Goal: Task Accomplishment & Management: Complete application form

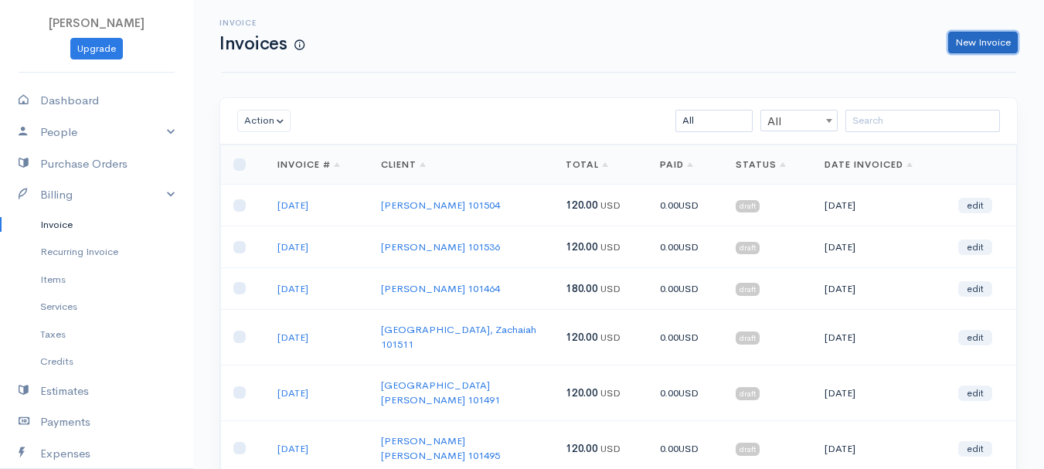
click at [974, 40] on link "New Invoice" at bounding box center [983, 43] width 70 height 22
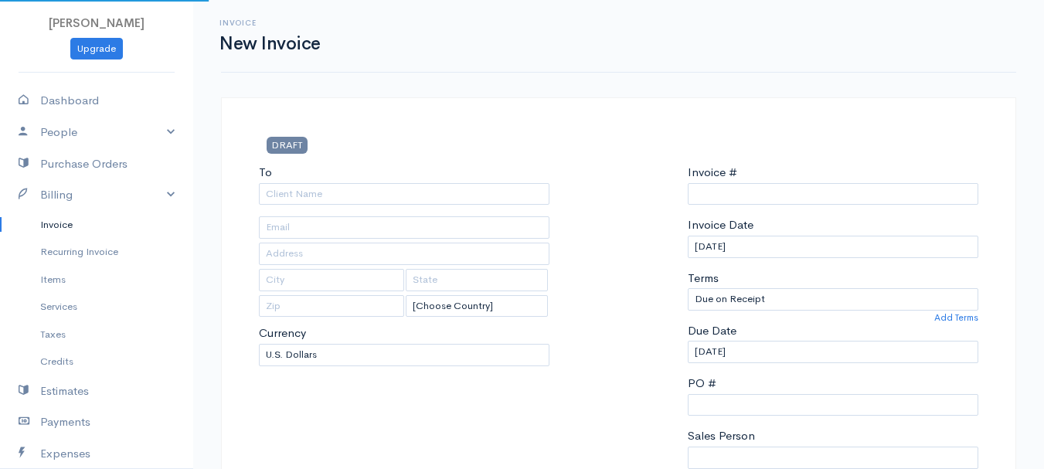
select select "[GEOGRAPHIC_DATA]"
type input "0011212024"
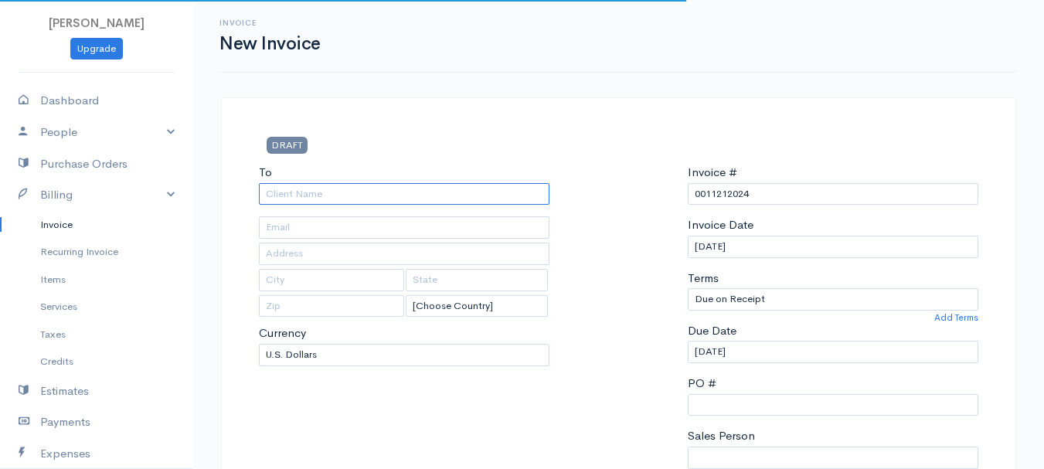
click at [299, 189] on input "To" at bounding box center [404, 194] width 291 height 22
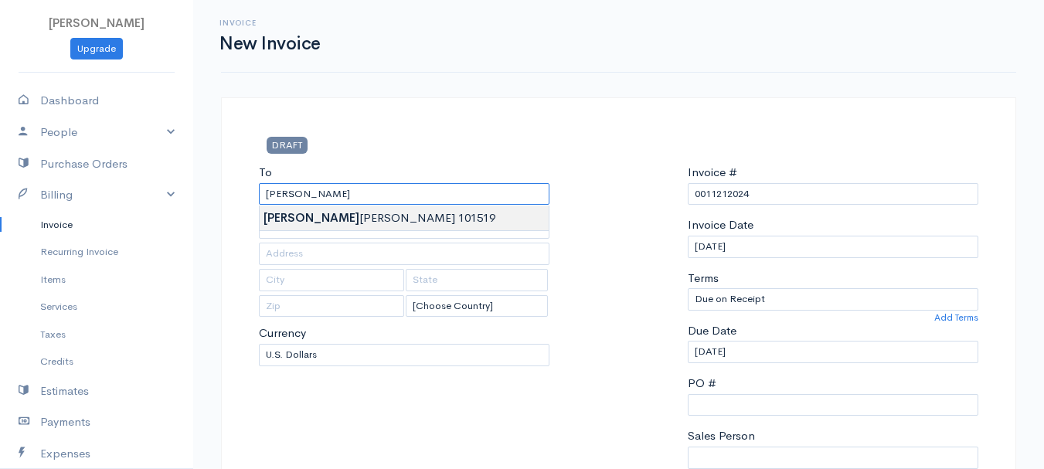
type input "[PERSON_NAME] 101519"
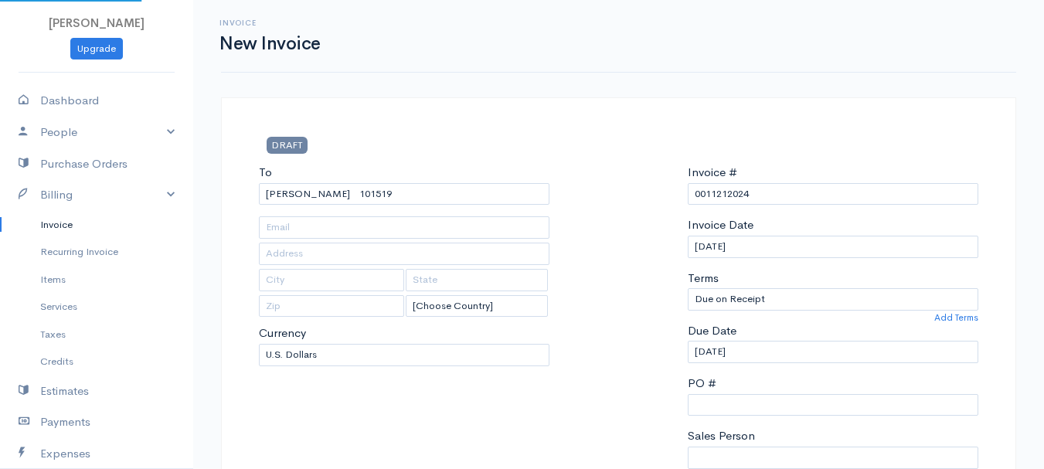
type input "[STREET_ADDRESS]"
type input "[PERSON_NAME]"
type input "[US_STATE]"
type input "04468"
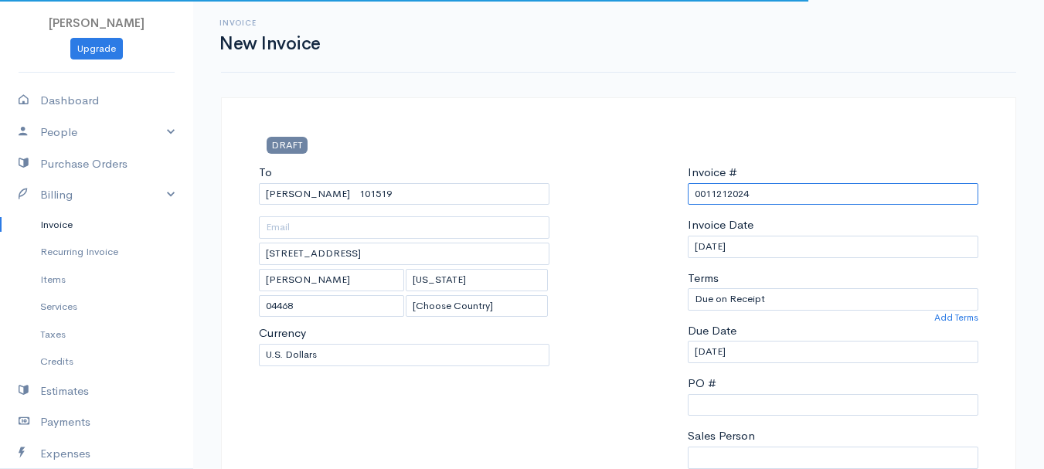
click at [701, 188] on input "0011212024" at bounding box center [833, 194] width 291 height 22
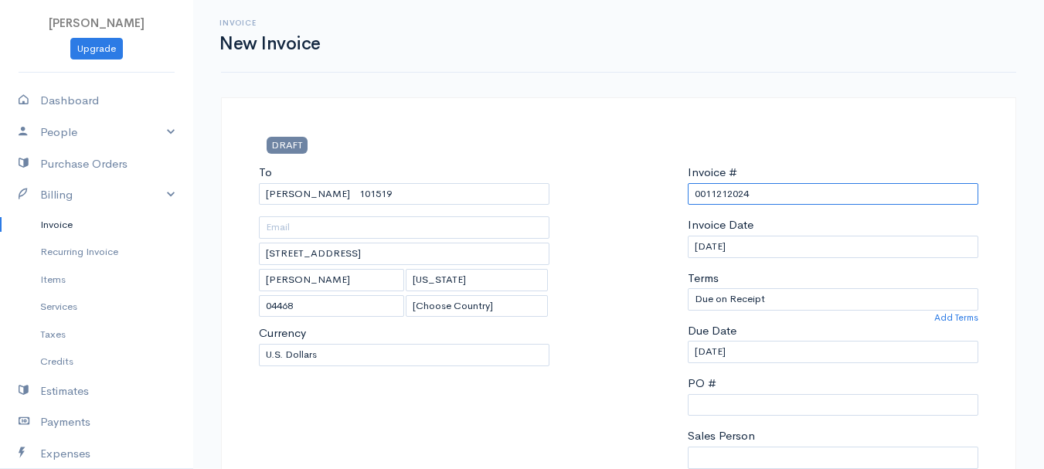
paste input "CLIENT: [PERSON_NAME] [PERSON_NAME] HAND & PEDIATRIC THERAPY PROGRESS NOTE [DAT…"
click at [719, 192] on input "Invoice #" at bounding box center [833, 194] width 291 height 22
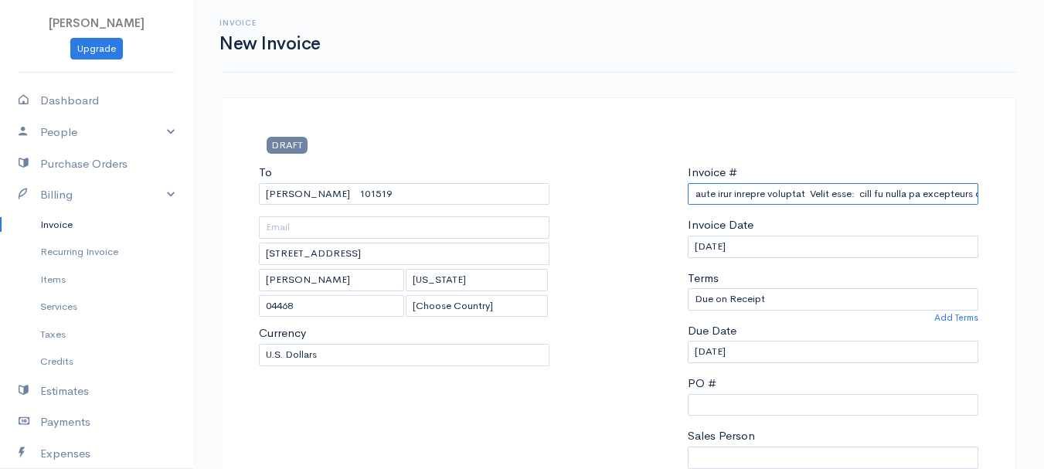
click at [719, 192] on input "Invoice #" at bounding box center [833, 194] width 291 height 22
drag, startPoint x: 758, startPoint y: 197, endPoint x: 667, endPoint y: 196, distance: 91.2
click at [667, 196] on div "To [PERSON_NAME][GEOGRAPHIC_DATA] [GEOGRAPHIC_DATA][PERSON_NAME] [US_STATE] 044…" at bounding box center [618, 348] width 735 height 369
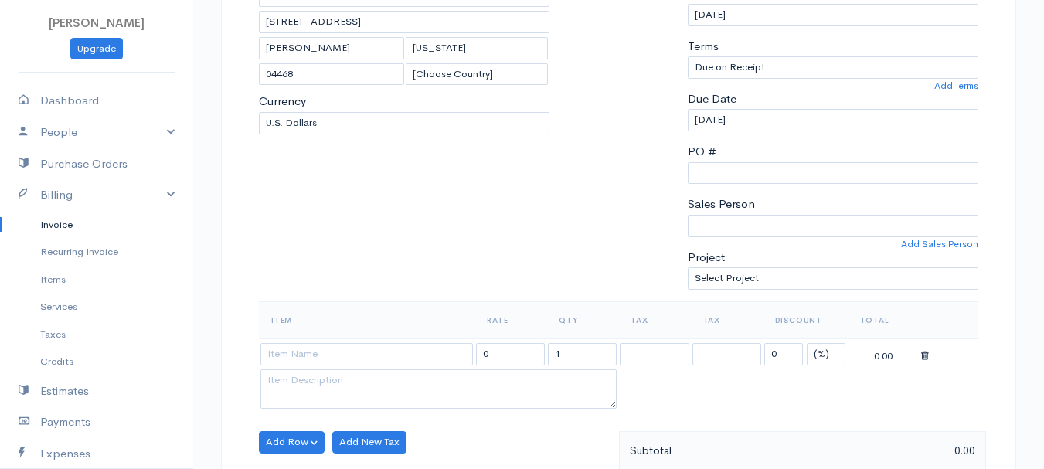
scroll to position [309, 0]
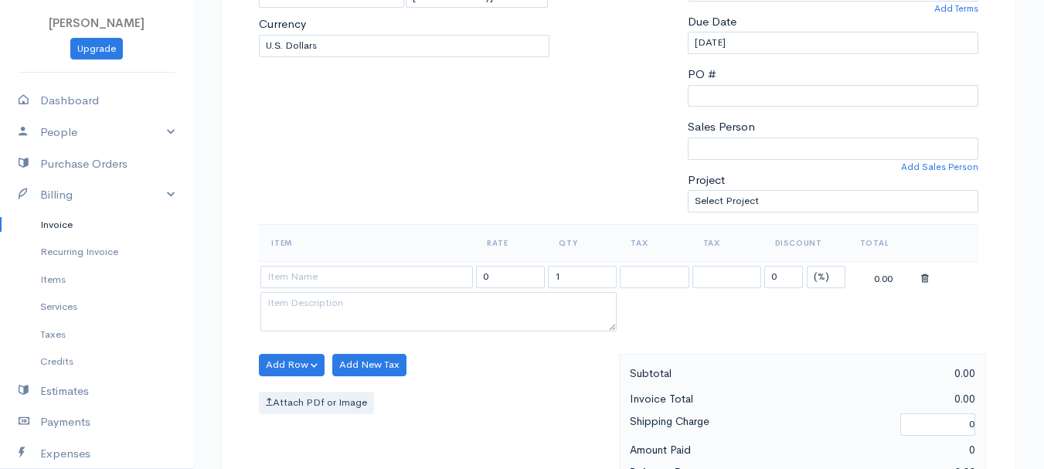
type input "[DATE]"
click at [815, 272] on select "(%) Flat" at bounding box center [826, 277] width 39 height 22
select select "2"
click at [807, 266] on select "(%) Flat" at bounding box center [826, 277] width 39 height 22
click at [579, 274] on input "1" at bounding box center [582, 277] width 69 height 22
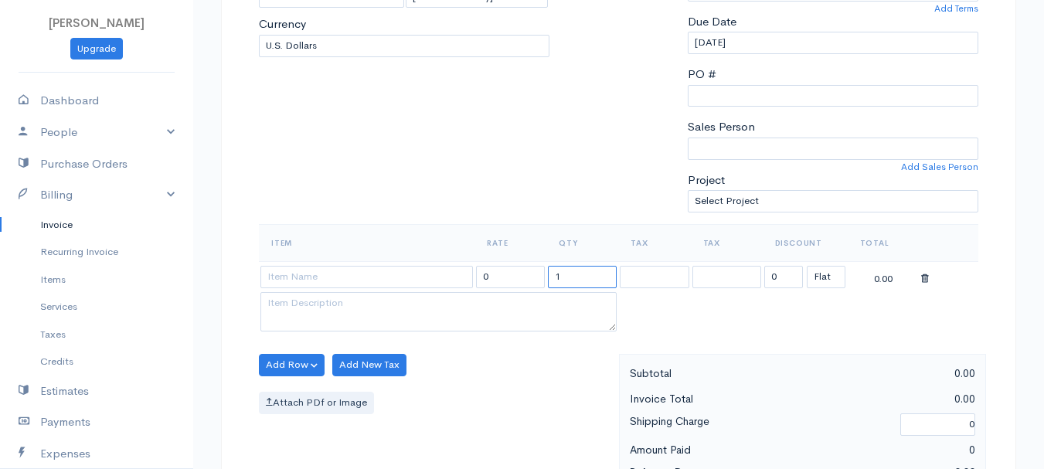
click at [579, 274] on input "1" at bounding box center [582, 277] width 69 height 22
type input "2"
click at [403, 266] on input at bounding box center [366, 277] width 212 height 22
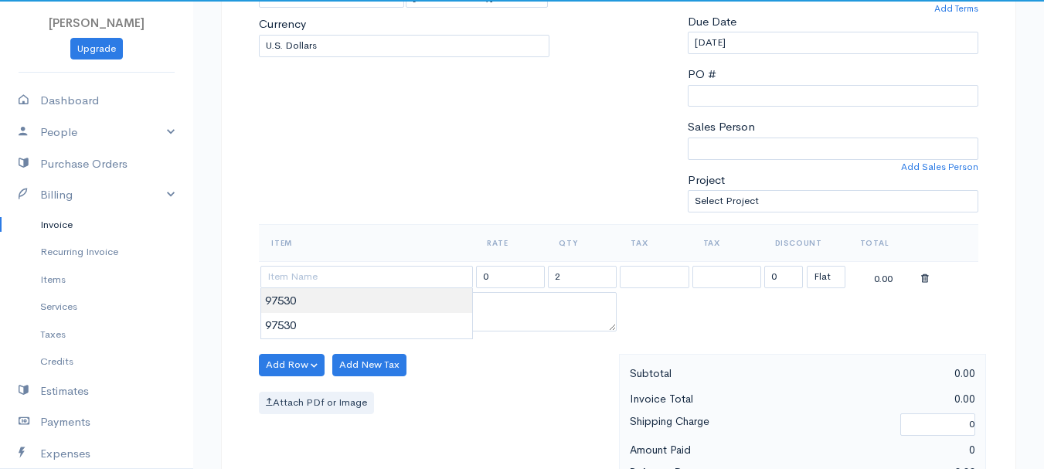
type input "97530"
type input "60.00"
click at [403, 310] on body "[PERSON_NAME] Upgrade Dashboard People Clients Vendors Staff Users Purchase Ord…" at bounding box center [522, 359] width 1044 height 1336
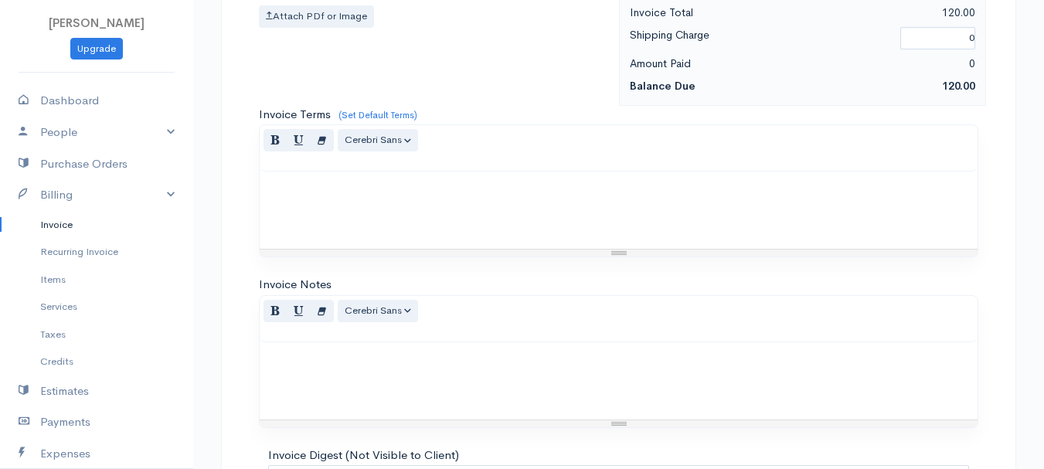
scroll to position [867, 0]
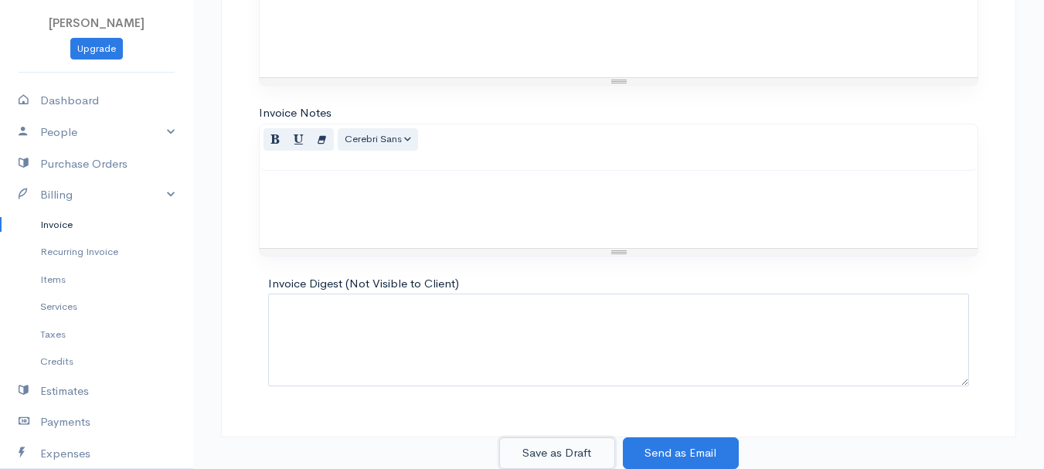
click at [553, 452] on button "Save as Draft" at bounding box center [557, 453] width 116 height 32
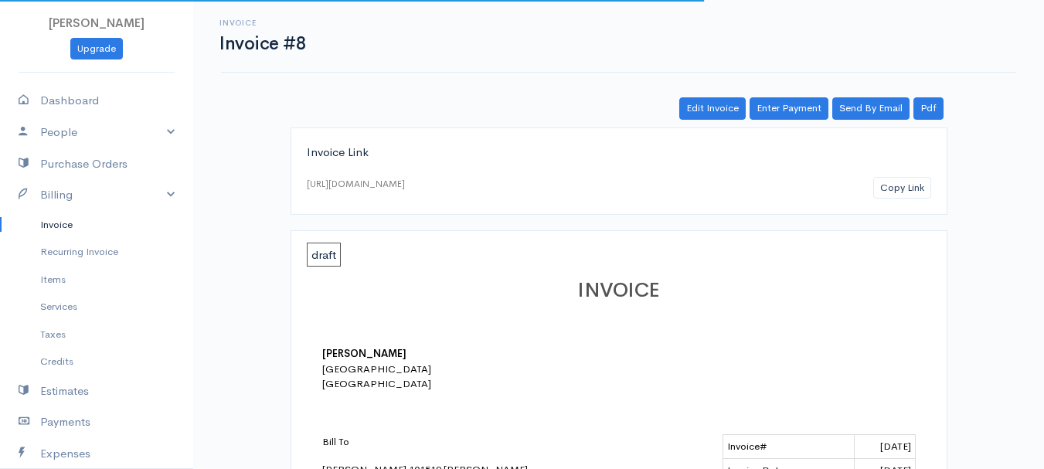
click at [59, 216] on link "Invoice" at bounding box center [96, 225] width 193 height 28
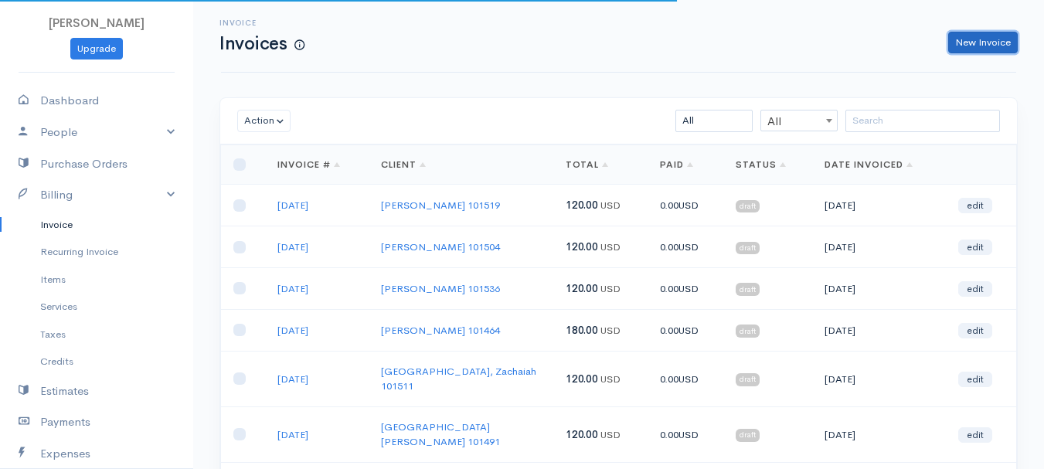
click at [1006, 33] on link "New Invoice" at bounding box center [983, 43] width 70 height 22
select select "[GEOGRAPHIC_DATA]"
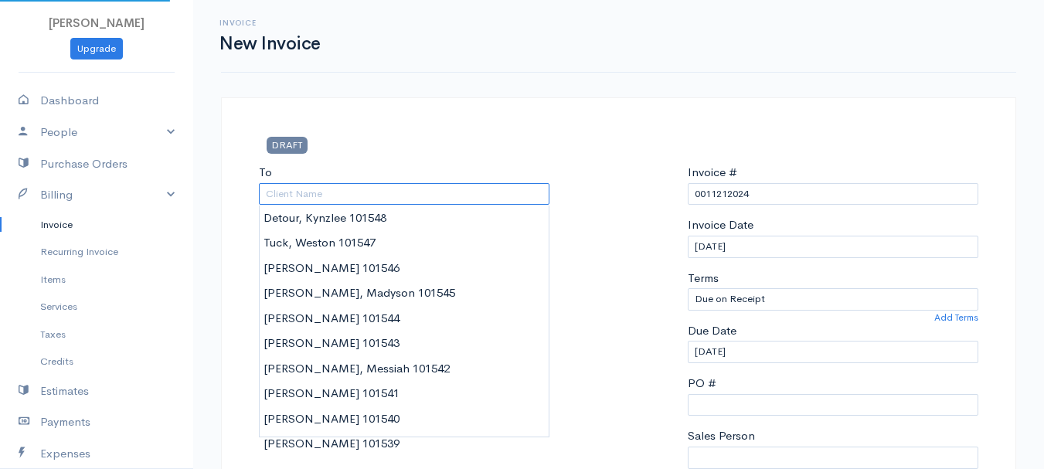
click at [332, 195] on input "To" at bounding box center [404, 194] width 291 height 22
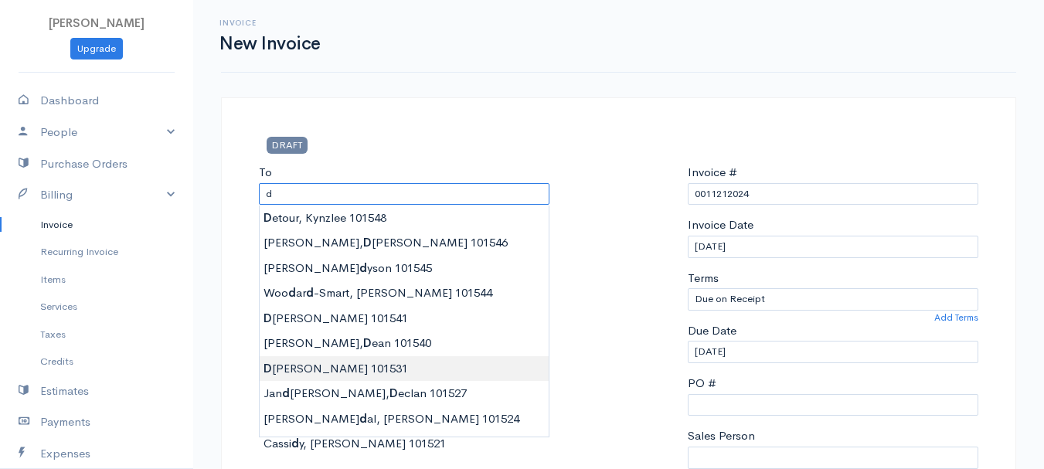
type input "[PERSON_NAME] 101531"
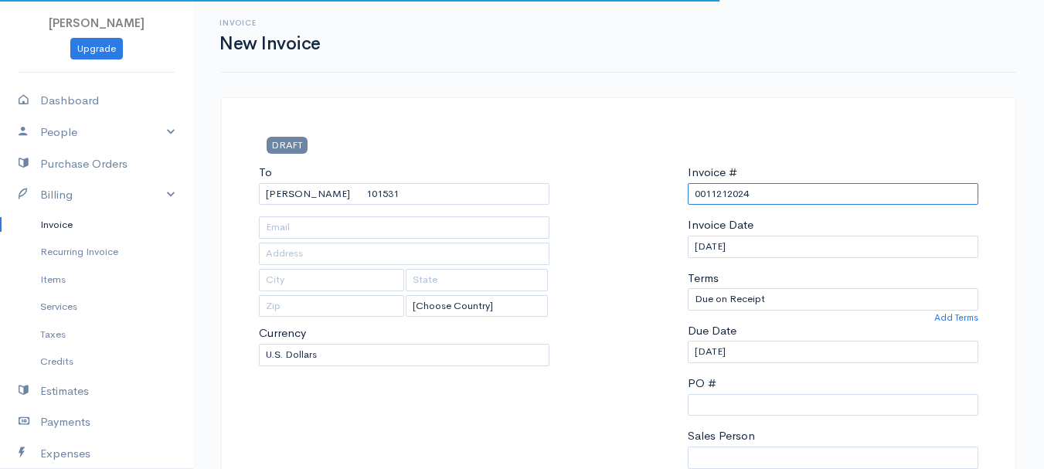
click at [722, 191] on input "0011212024" at bounding box center [833, 194] width 291 height 22
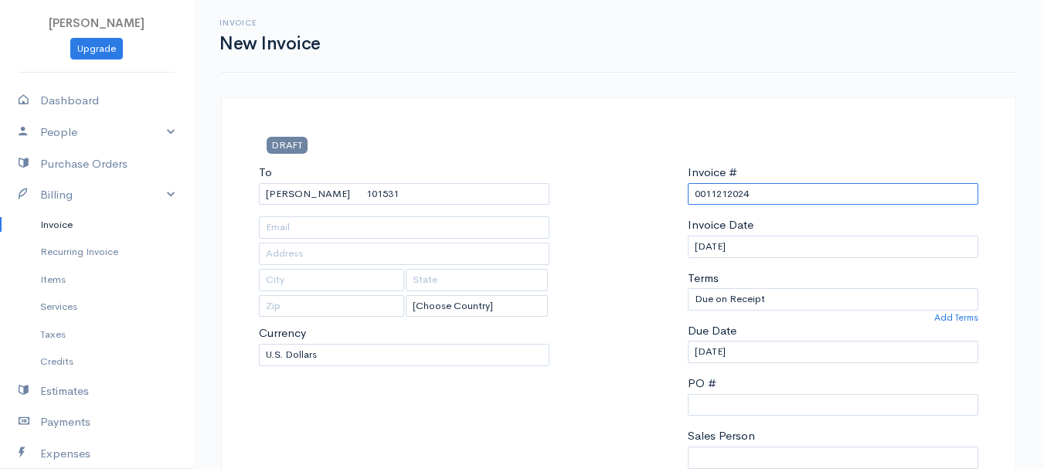
paste input "[DATE]"
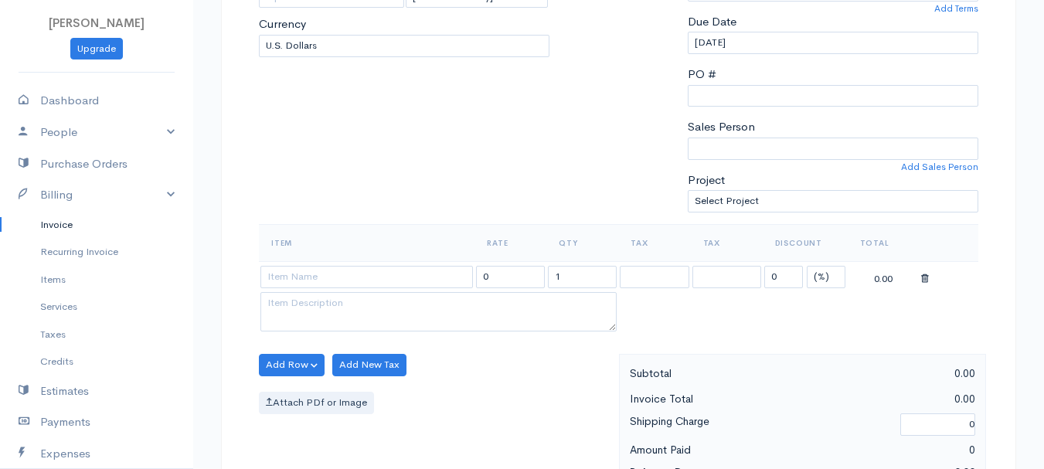
type input "[DATE]"
click at [829, 277] on select "(%) Flat" at bounding box center [826, 277] width 39 height 22
select select "2"
click at [807, 266] on select "(%) Flat" at bounding box center [826, 277] width 39 height 22
click at [599, 280] on input "1" at bounding box center [582, 277] width 69 height 22
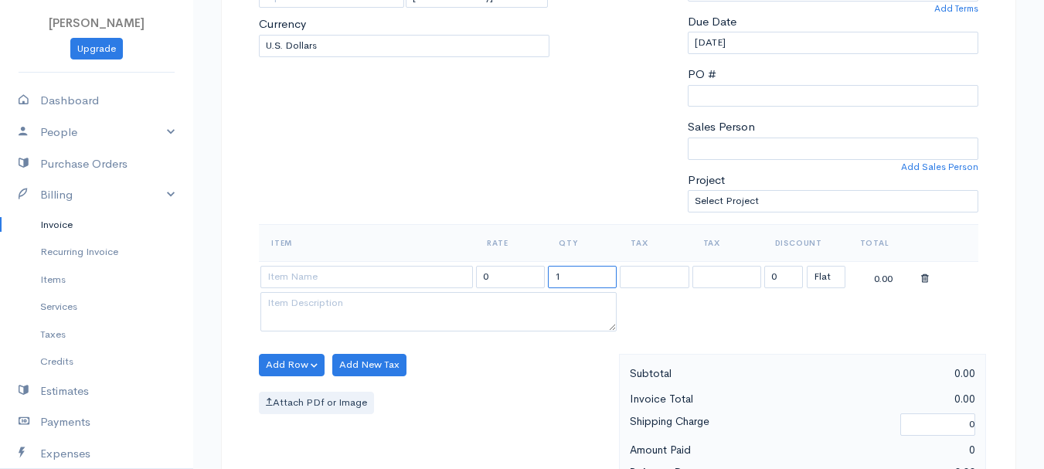
click at [599, 280] on input "1" at bounding box center [582, 277] width 69 height 22
type input "2"
click at [392, 271] on input at bounding box center [366, 277] width 212 height 22
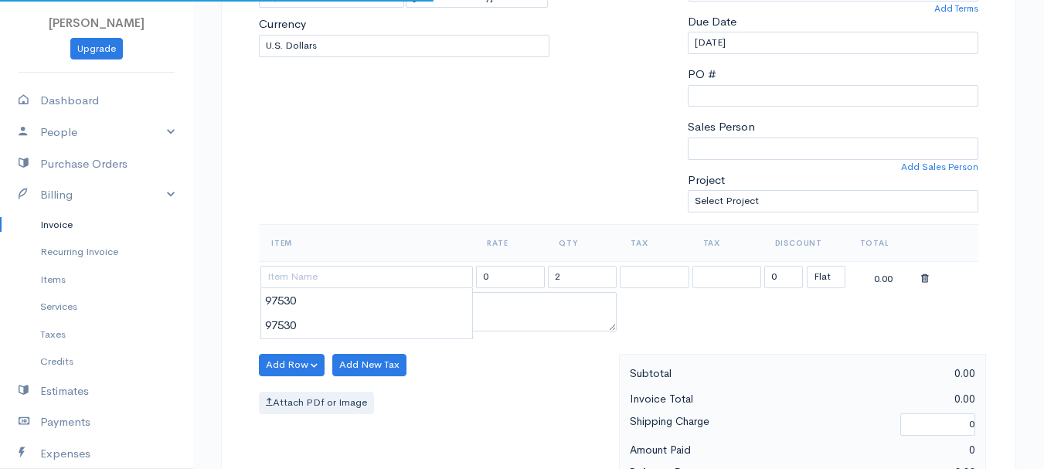
type input "97530"
type input "60.00"
click at [395, 301] on body "[PERSON_NAME] Upgrade Dashboard People Clients Vendors Staff Users Purchase Ord…" at bounding box center [522, 359] width 1044 height 1336
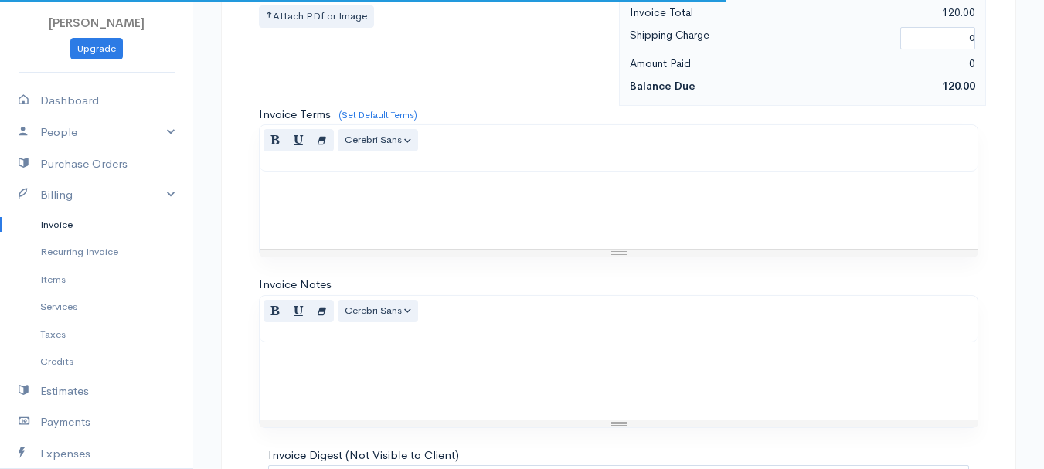
scroll to position [867, 0]
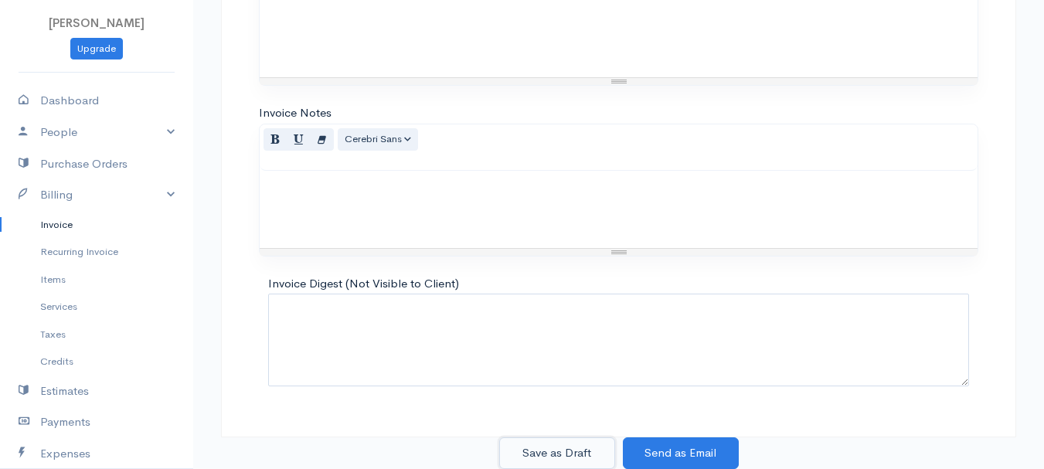
click at [574, 450] on button "Save as Draft" at bounding box center [557, 453] width 116 height 32
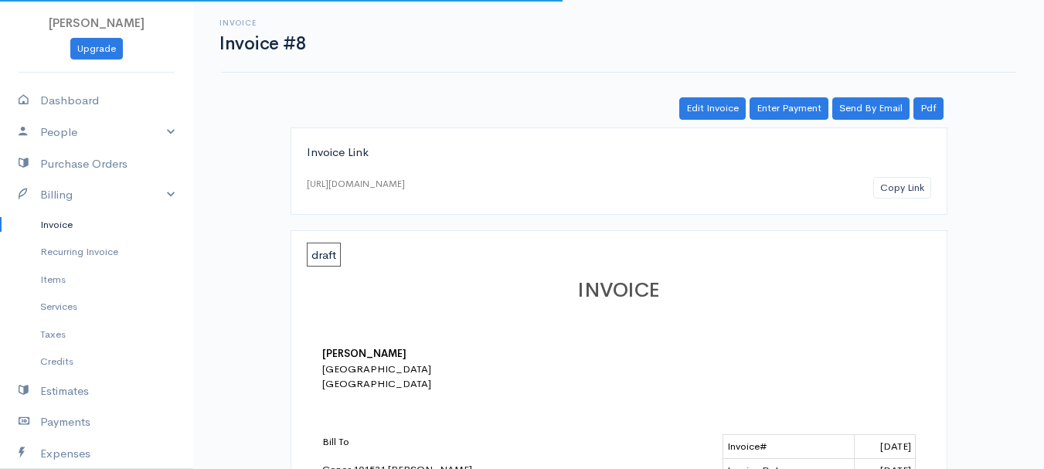
click at [50, 220] on link "Invoice" at bounding box center [96, 225] width 193 height 28
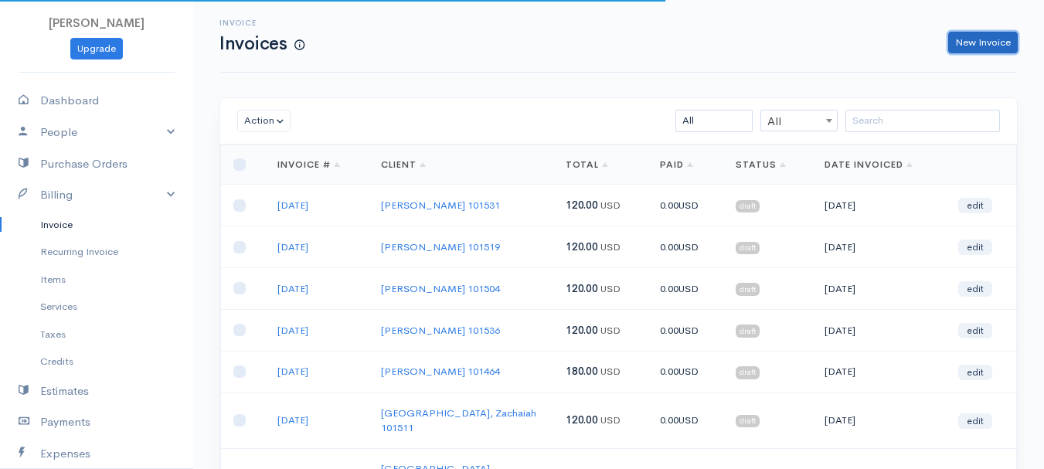
click at [956, 36] on link "New Invoice" at bounding box center [983, 43] width 70 height 22
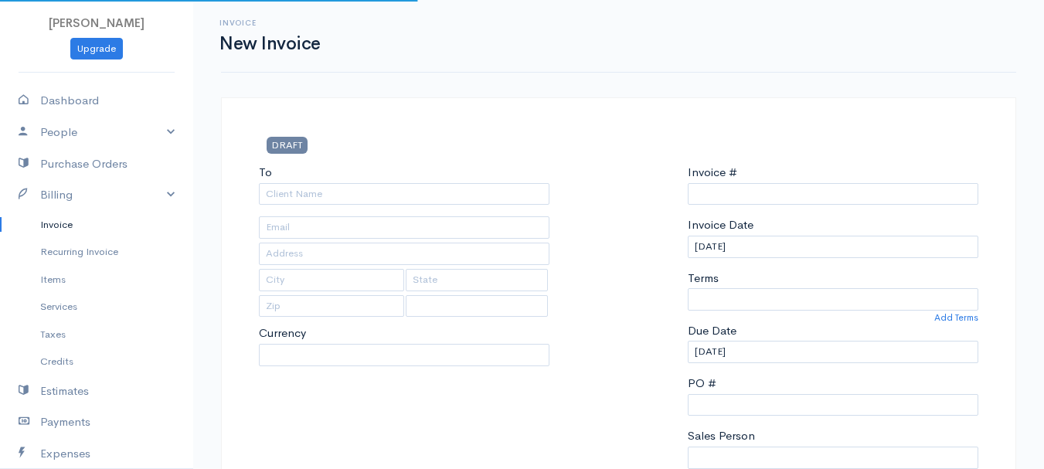
type input "0011212024"
select select "[GEOGRAPHIC_DATA]"
select select "USD"
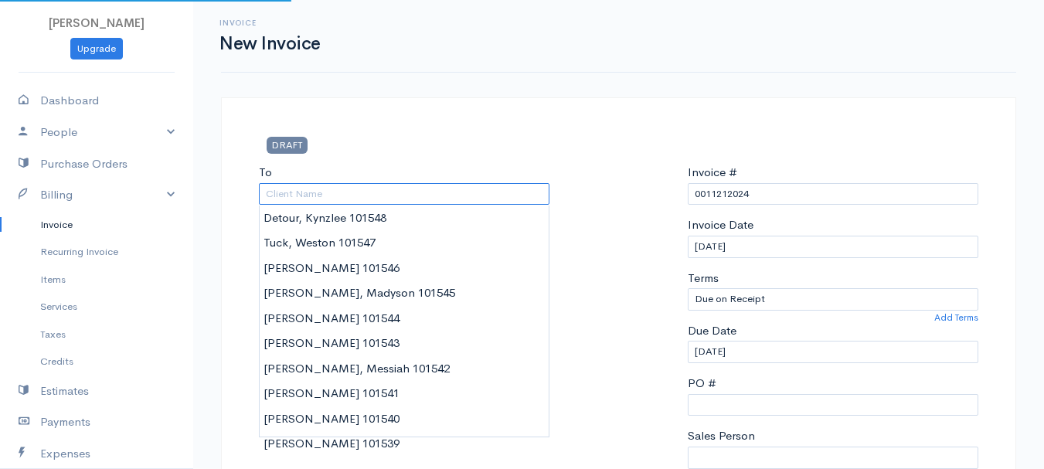
click at [397, 193] on input "To" at bounding box center [404, 194] width 291 height 22
click at [313, 195] on input "To" at bounding box center [404, 194] width 291 height 22
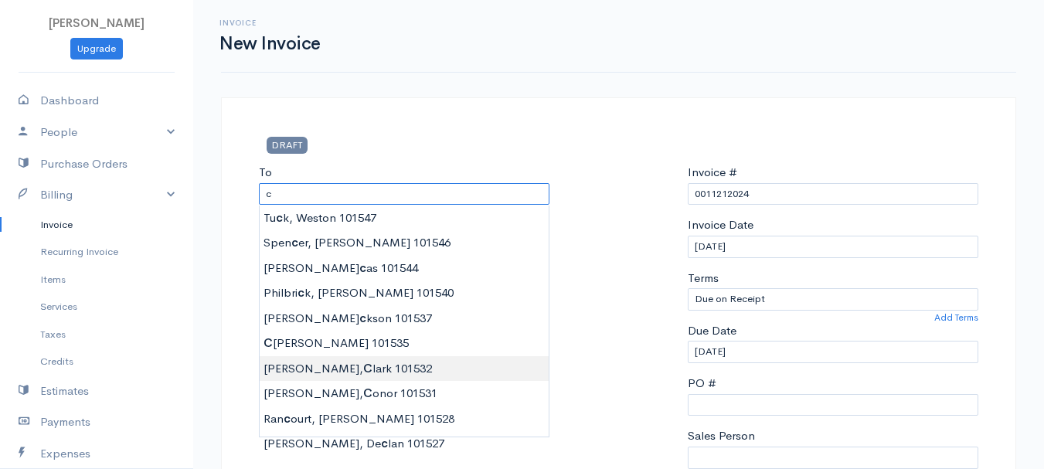
type input "[PERSON_NAME] 101532"
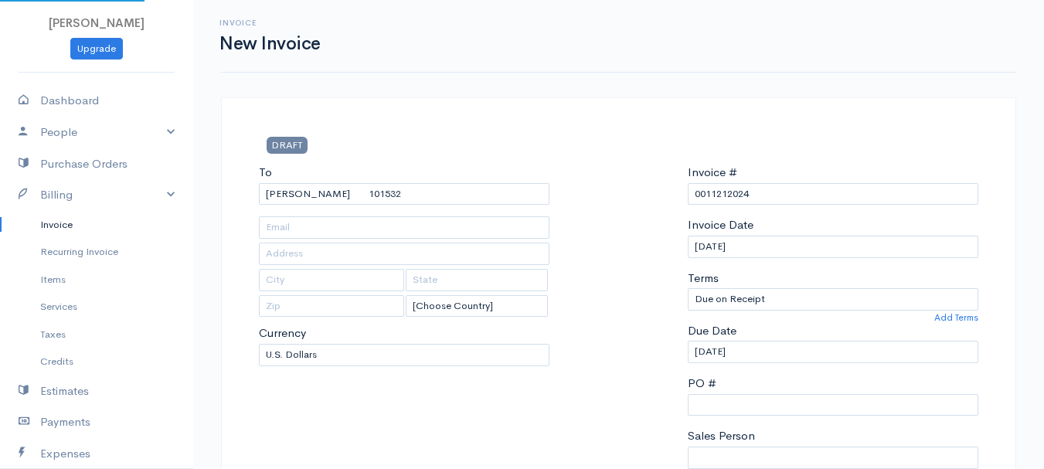
type input "[STREET_ADDRESS]"
type input "[PERSON_NAME]"
type input "[US_STATE]"
type input "04428"
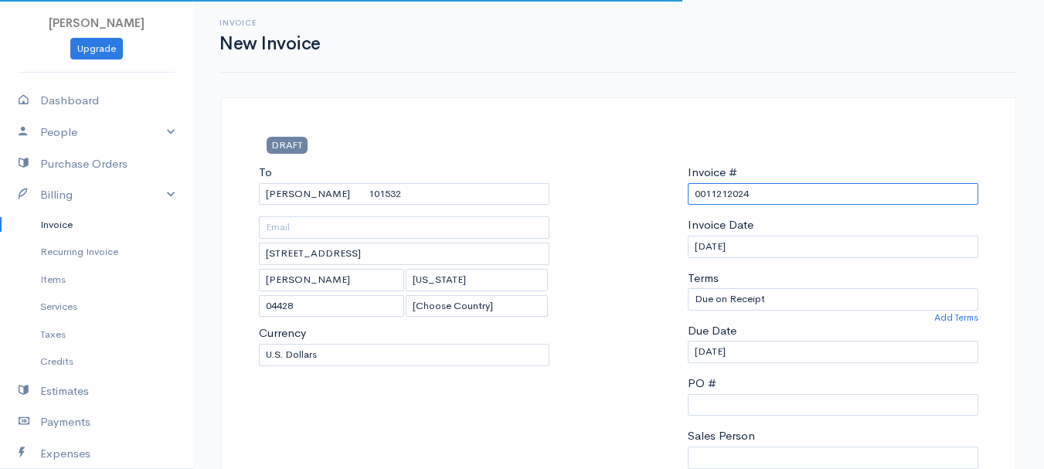
click at [738, 194] on input "0011212024" at bounding box center [833, 194] width 291 height 22
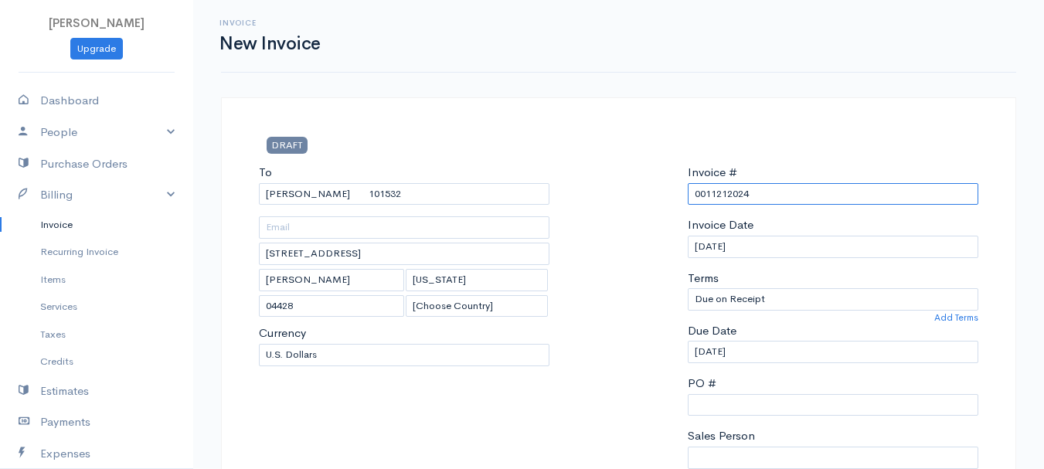
paste input "[DATE]"
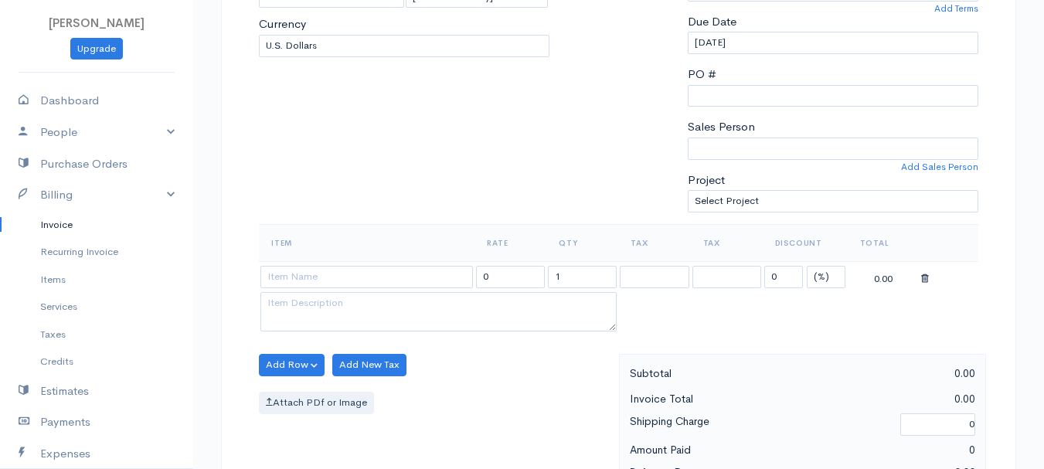
type input "[DATE]"
click at [818, 277] on select "(%) Flat" at bounding box center [826, 277] width 39 height 22
select select "2"
click at [807, 266] on select "(%) Flat" at bounding box center [826, 277] width 39 height 22
click at [562, 277] on input "1" at bounding box center [582, 277] width 69 height 22
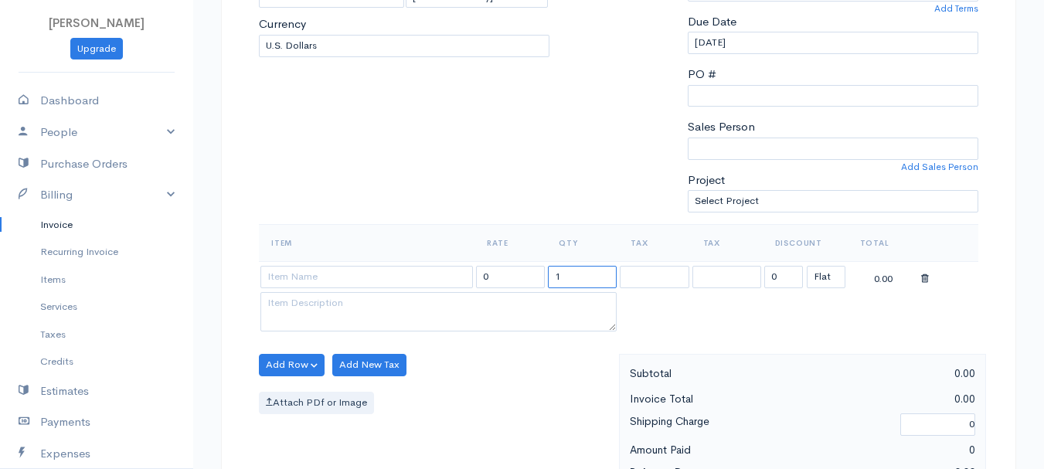
click at [562, 277] on input "1" at bounding box center [582, 277] width 69 height 22
type input "2"
click at [363, 272] on input at bounding box center [366, 277] width 212 height 22
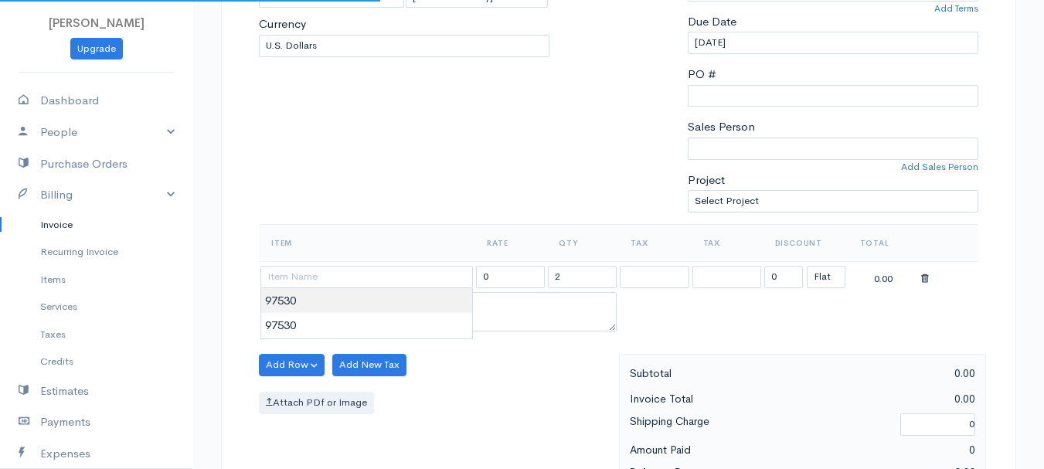
type input "97530"
type input "60.00"
click at [358, 306] on body "[PERSON_NAME] Upgrade Dashboard People Clients Vendors Staff Users Purchase Ord…" at bounding box center [522, 359] width 1044 height 1336
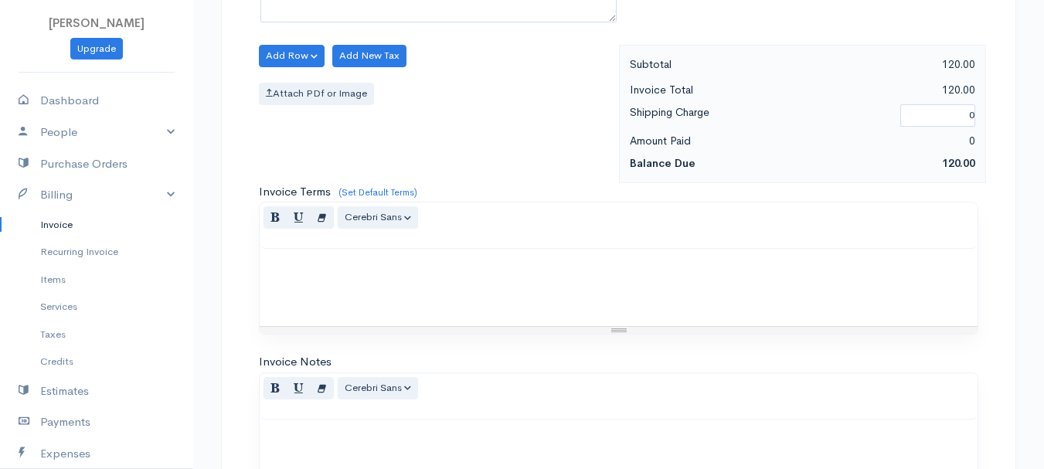
scroll to position [867, 0]
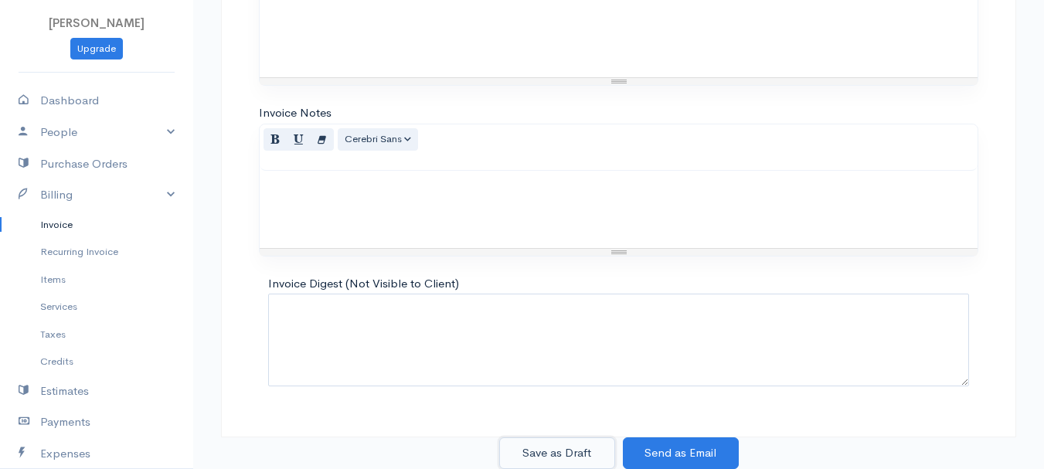
click at [574, 449] on button "Save as Draft" at bounding box center [557, 453] width 116 height 32
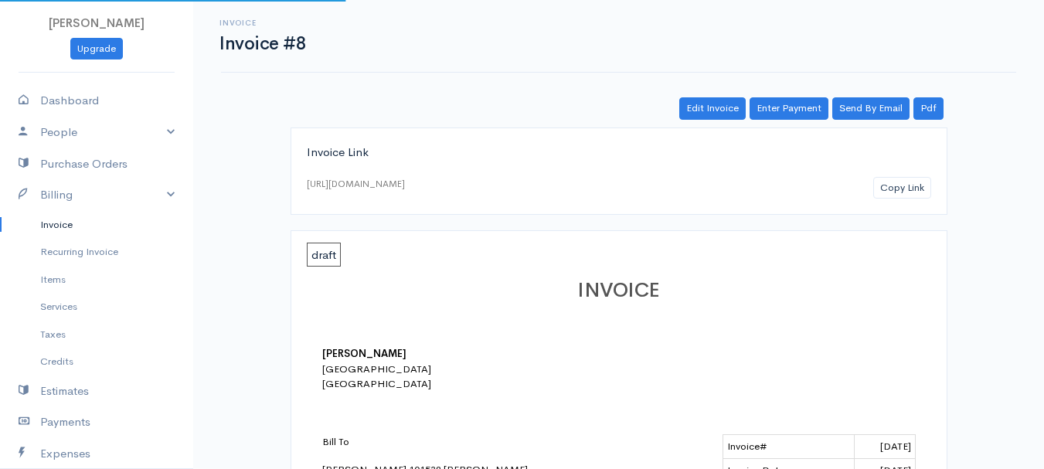
click at [47, 223] on link "Invoice" at bounding box center [96, 225] width 193 height 28
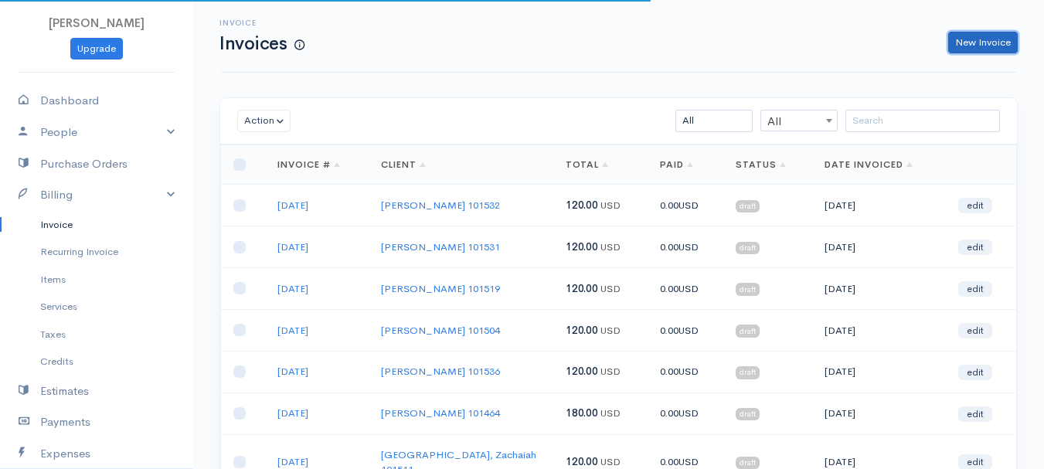
click at [988, 44] on link "New Invoice" at bounding box center [983, 43] width 70 height 22
select select "[GEOGRAPHIC_DATA]"
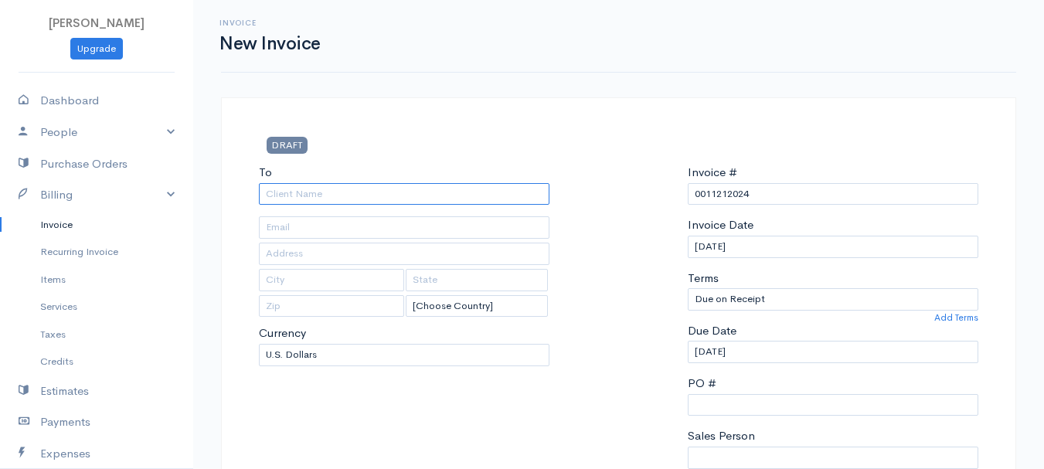
click at [297, 197] on input "To" at bounding box center [404, 194] width 291 height 22
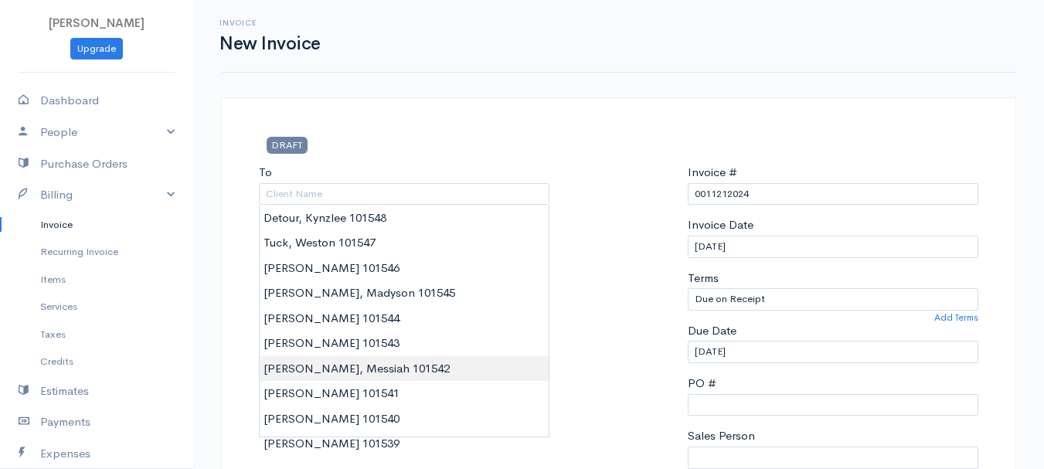
type input "[PERSON_NAME], Messiah 101542"
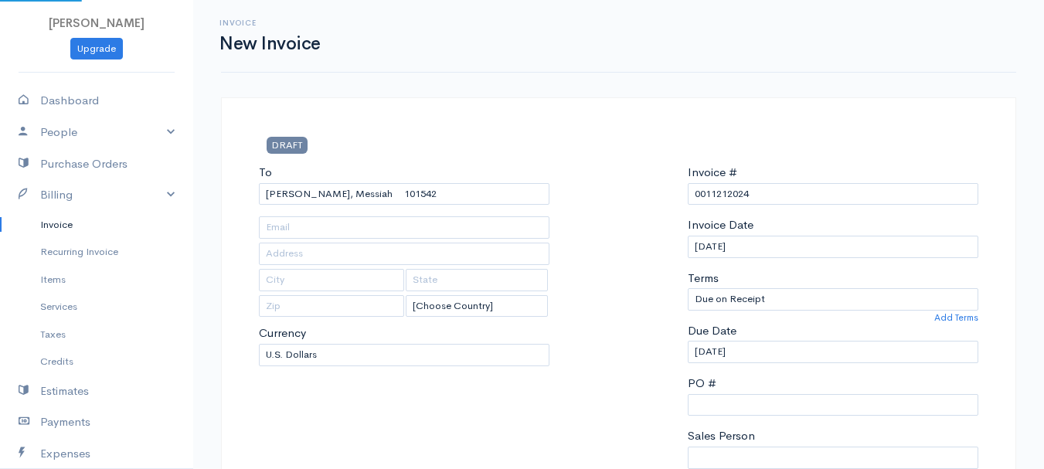
type input "[STREET_ADDRESS]"
type input "[GEOGRAPHIC_DATA]"
type input "[US_STATE]"
type input "04401"
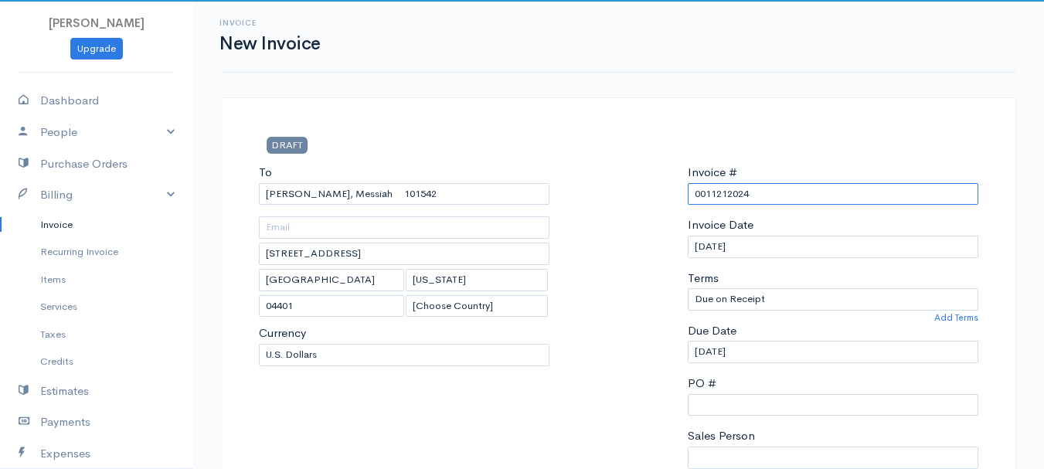
click at [733, 192] on input "0011212024" at bounding box center [833, 194] width 291 height 22
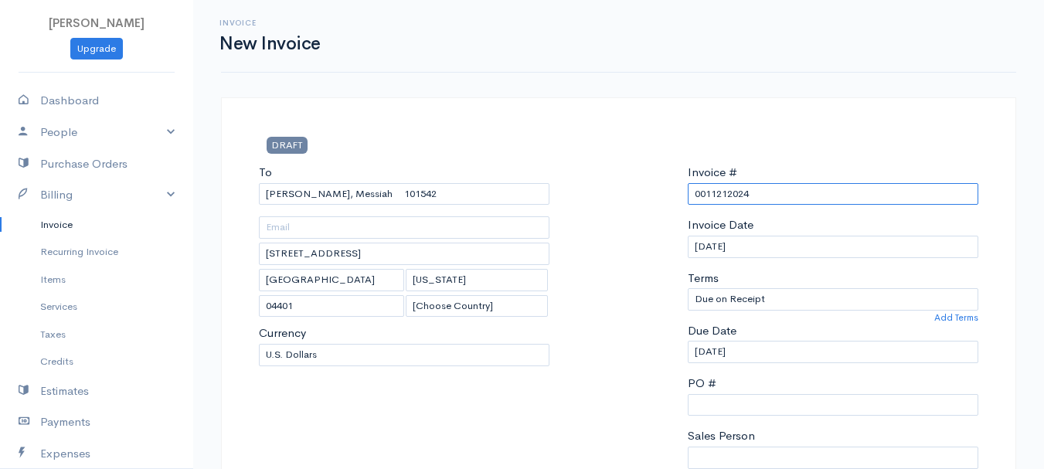
paste input "[DATE]"
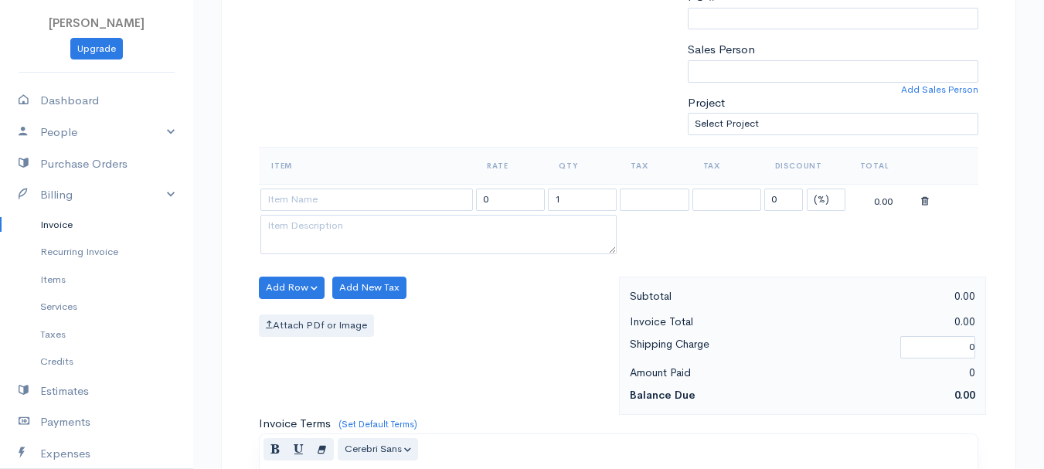
type input "[DATE]"
click at [841, 194] on select "(%) Flat" at bounding box center [826, 200] width 39 height 22
select select "2"
click at [807, 189] on select "(%) Flat" at bounding box center [826, 200] width 39 height 22
click at [583, 202] on input "1" at bounding box center [582, 200] width 69 height 22
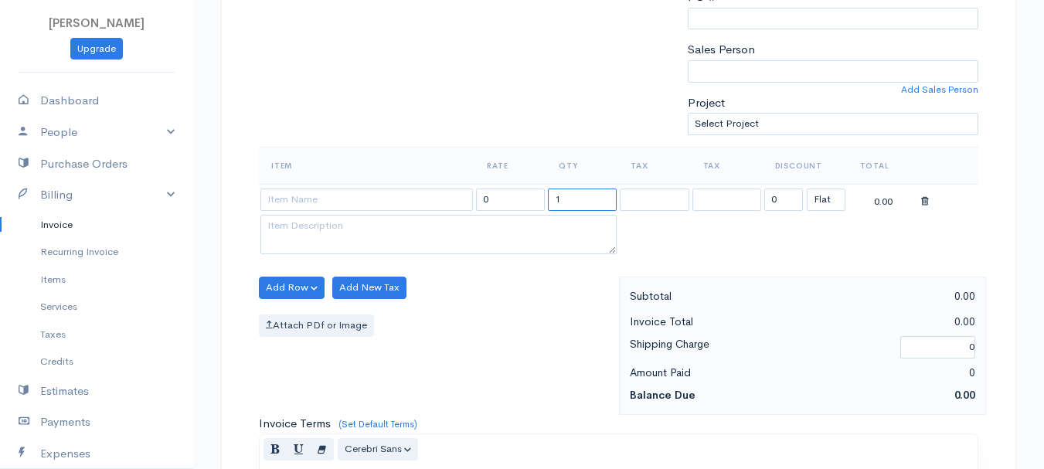
drag, startPoint x: 583, startPoint y: 202, endPoint x: 533, endPoint y: 198, distance: 50.4
click at [583, 202] on input "1" at bounding box center [582, 200] width 69 height 22
type input "2"
click at [371, 194] on input at bounding box center [366, 200] width 212 height 22
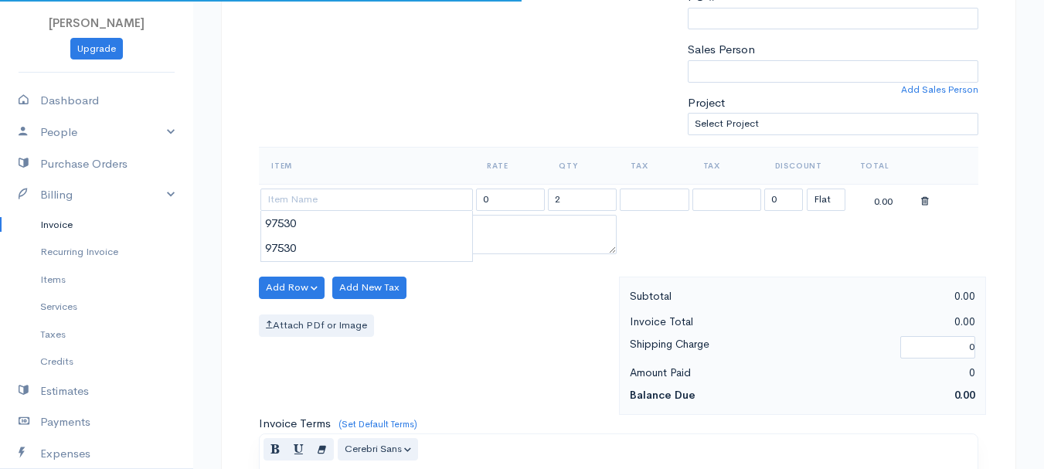
type input "97530"
type input "60.00"
click at [358, 234] on body "[PERSON_NAME] Upgrade Dashboard People Clients Vendors Staff Users Purchase Ord…" at bounding box center [522, 282] width 1044 height 1336
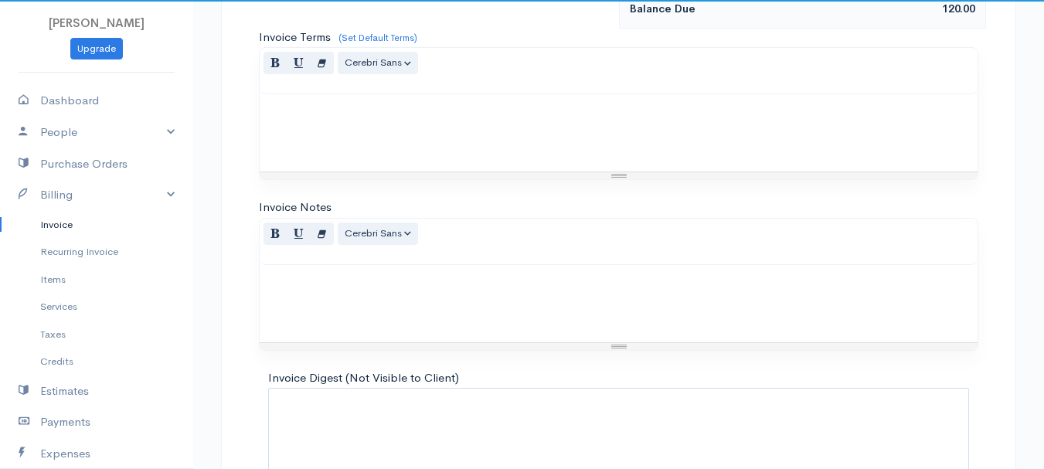
scroll to position [867, 0]
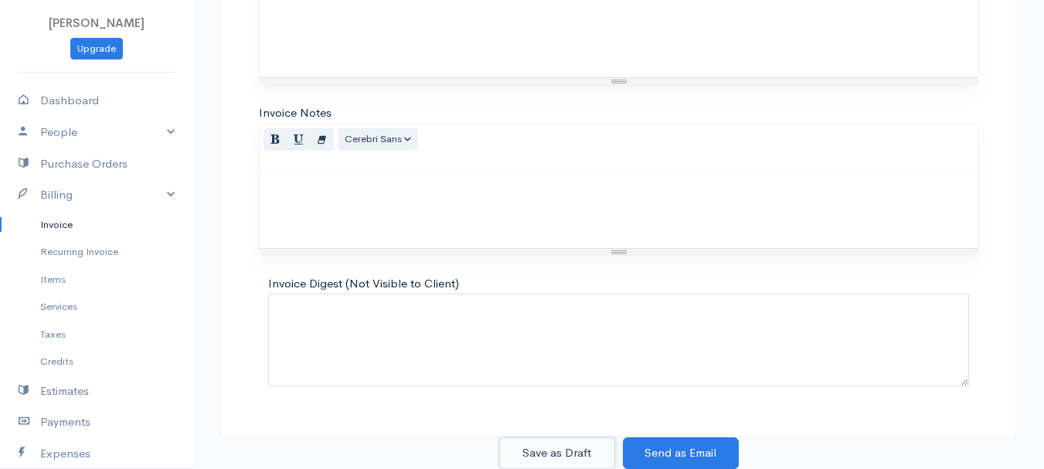
click at [566, 448] on button "Save as Draft" at bounding box center [557, 453] width 116 height 32
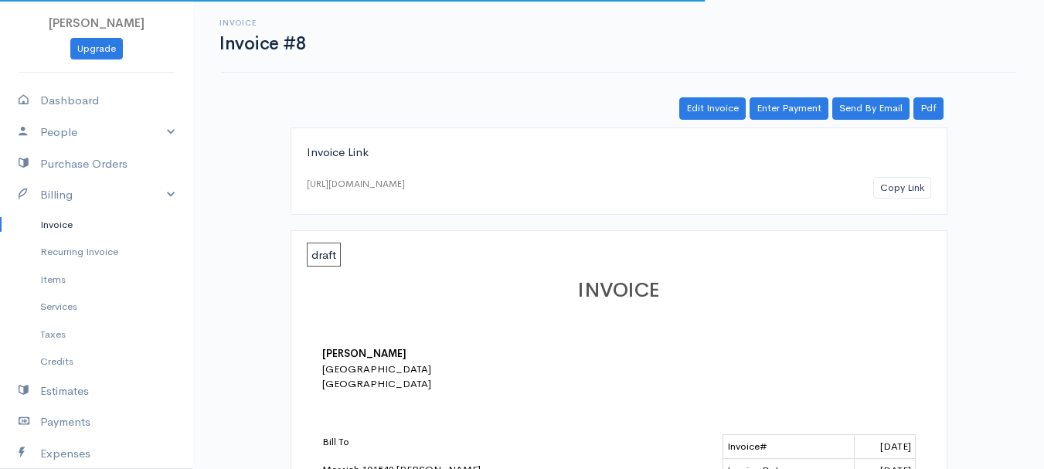
click at [51, 226] on link "Invoice" at bounding box center [96, 225] width 193 height 28
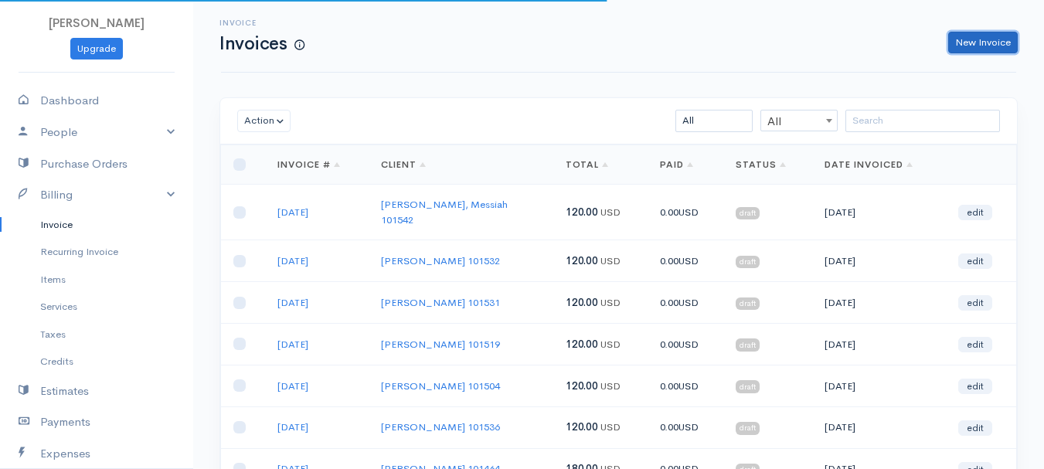
click at [972, 43] on link "New Invoice" at bounding box center [983, 43] width 70 height 22
select select "[GEOGRAPHIC_DATA]"
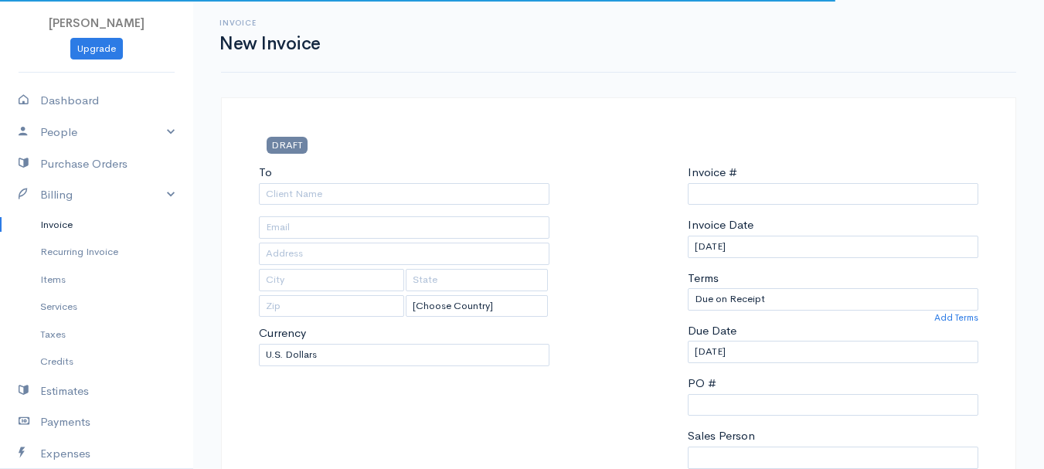
type input "0011212024"
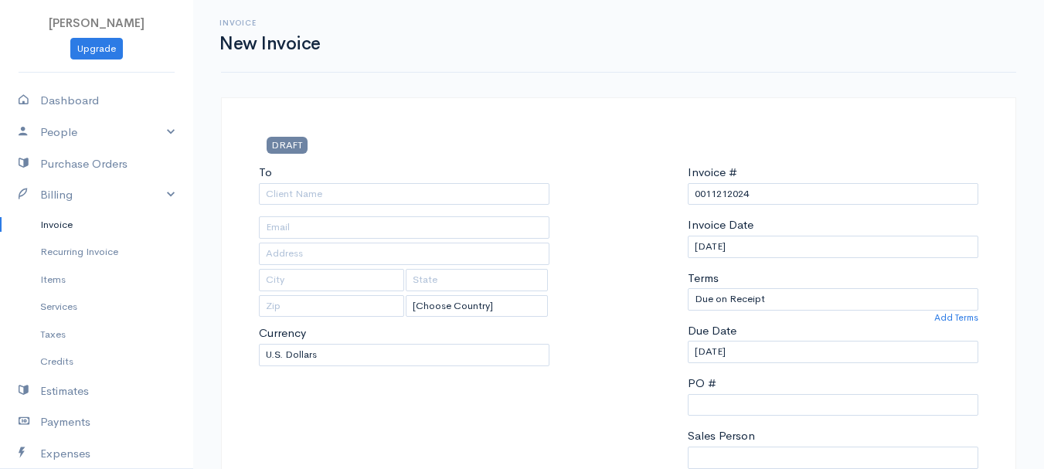
click at [43, 227] on link "Invoice" at bounding box center [96, 225] width 193 height 28
